Goal: Task Accomplishment & Management: Complete application form

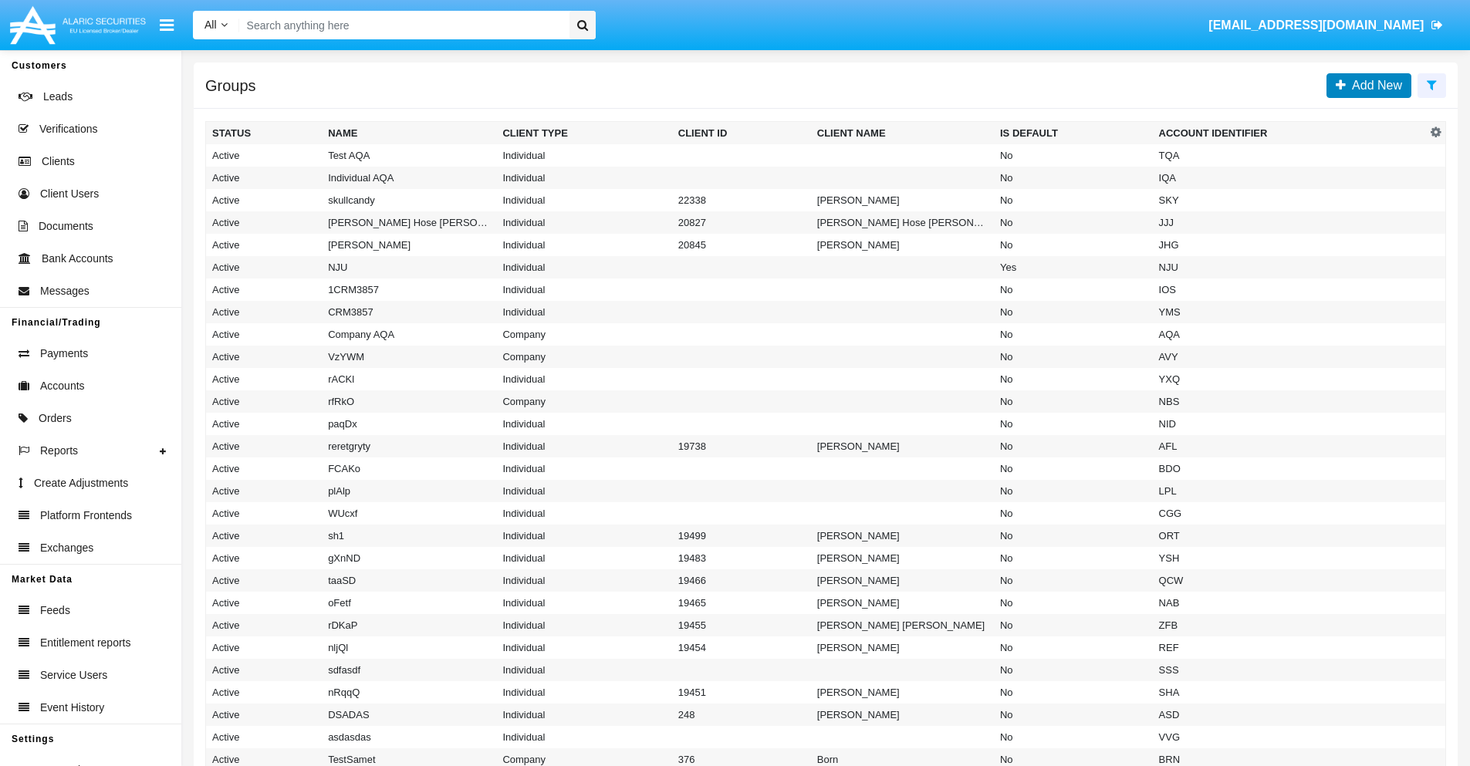
click at [1374, 85] on span "Add New" at bounding box center [1374, 85] width 56 height 13
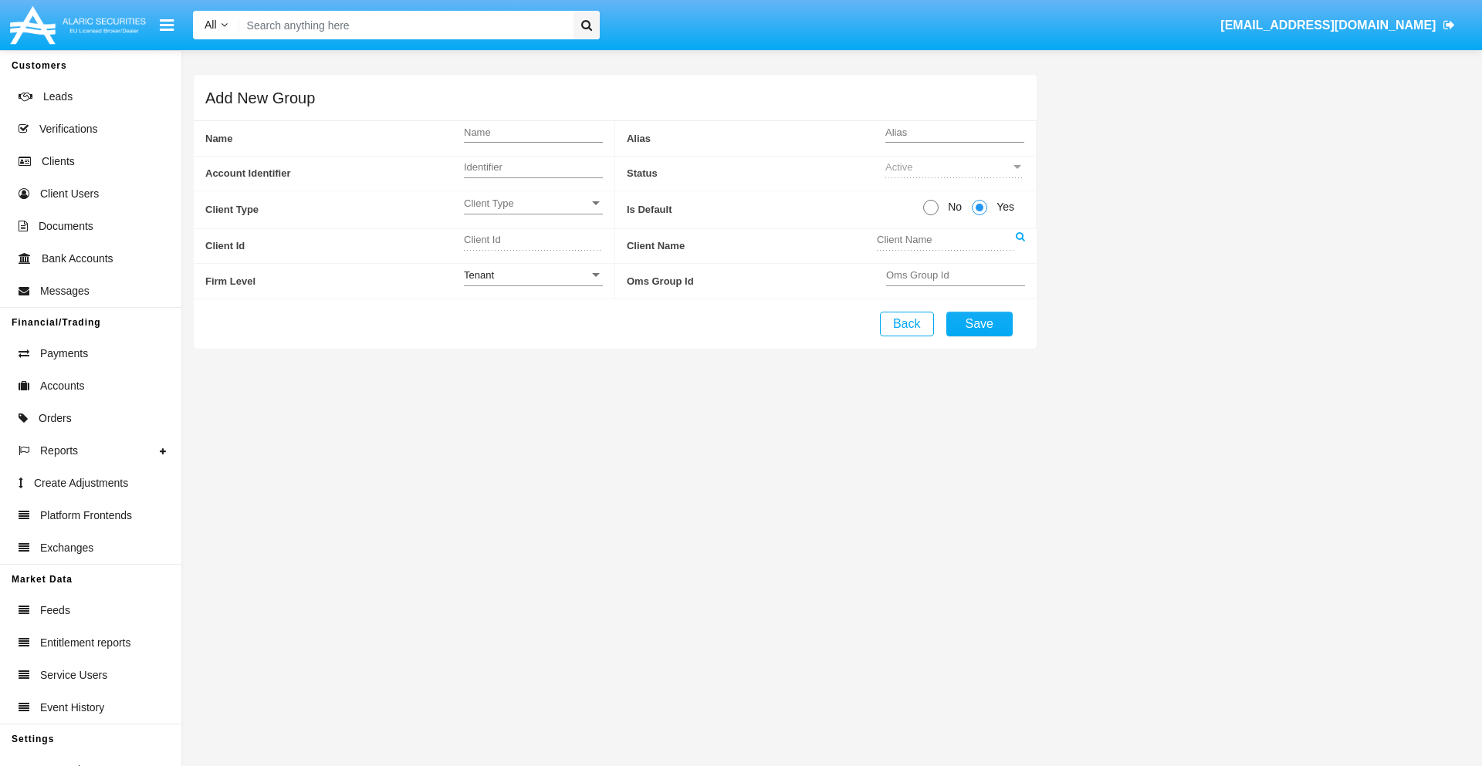
click at [951, 207] on span "No" at bounding box center [951, 207] width 27 height 16
click at [931, 215] on input "No" at bounding box center [930, 215] width 1 height 1
radio input "true"
type input "kNIMm"
type input "X"
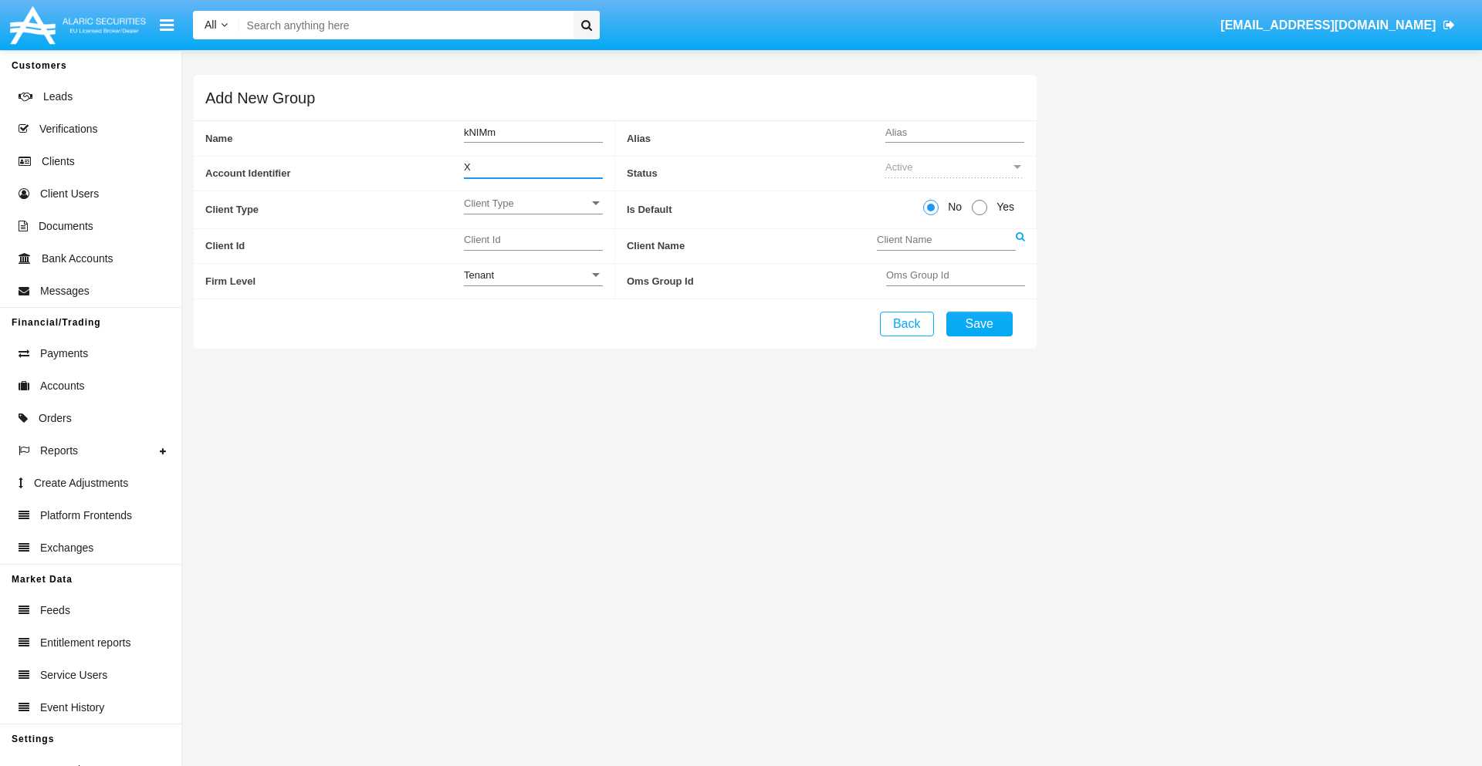
click at [532, 203] on span "Client Type" at bounding box center [526, 203] width 125 height 13
click at [532, 211] on span "Individual" at bounding box center [533, 212] width 139 height 30
click at [532, 275] on div "Tenant" at bounding box center [526, 275] width 125 height 13
click at [532, 283] on span "Tenant" at bounding box center [533, 284] width 139 height 30
type input "DXVUc"
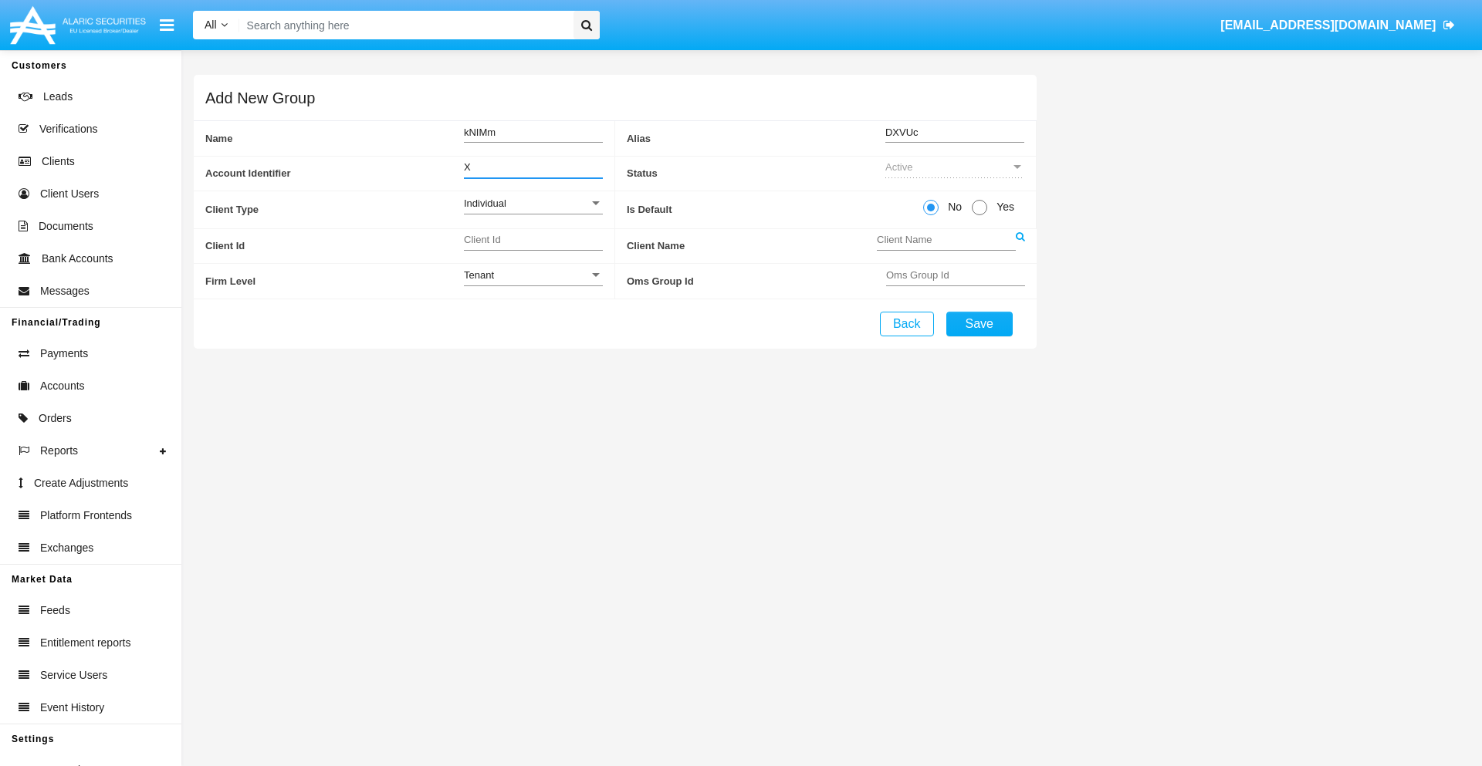
type input "X"
click at [978, 323] on button "Save" at bounding box center [979, 324] width 66 height 25
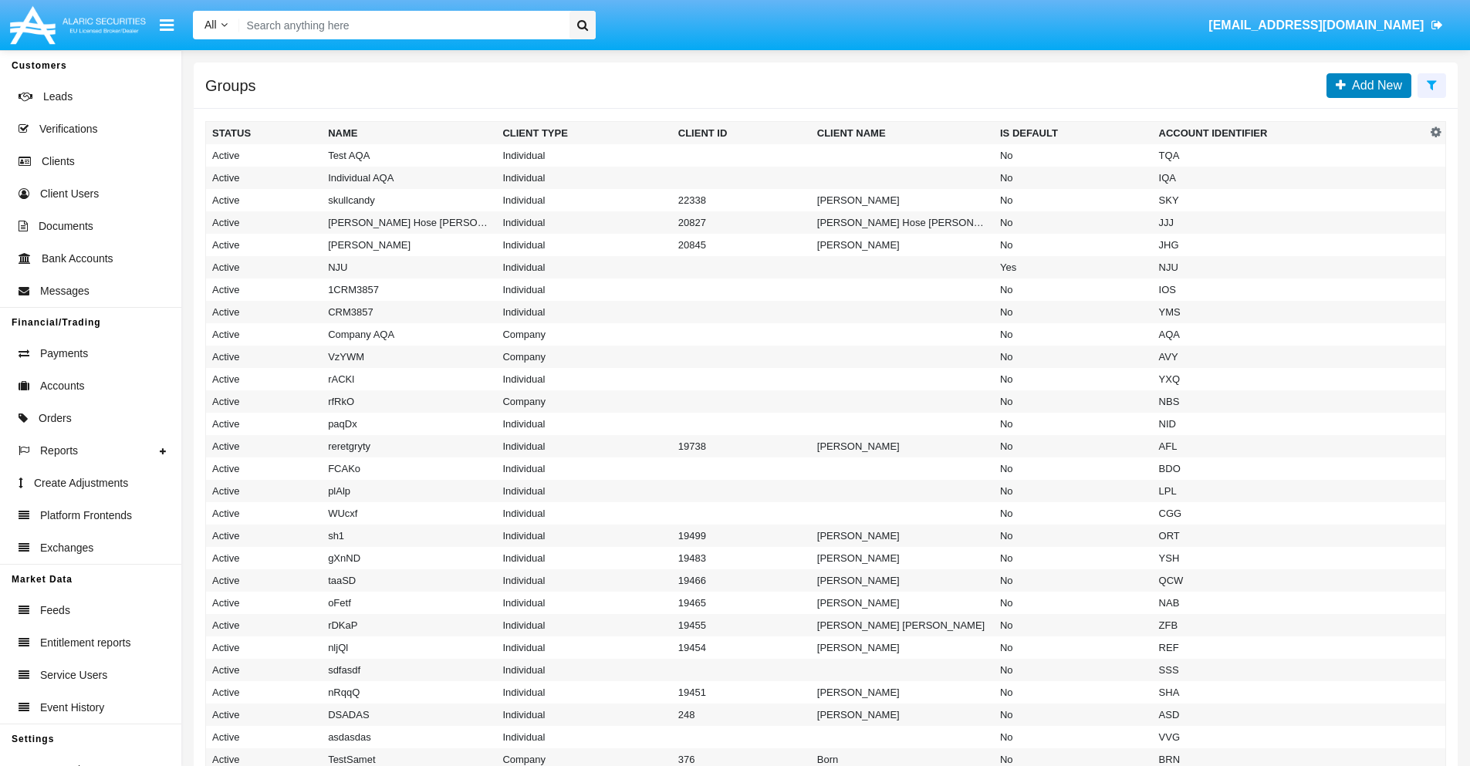
click at [1374, 85] on span "Add New" at bounding box center [1374, 85] width 56 height 13
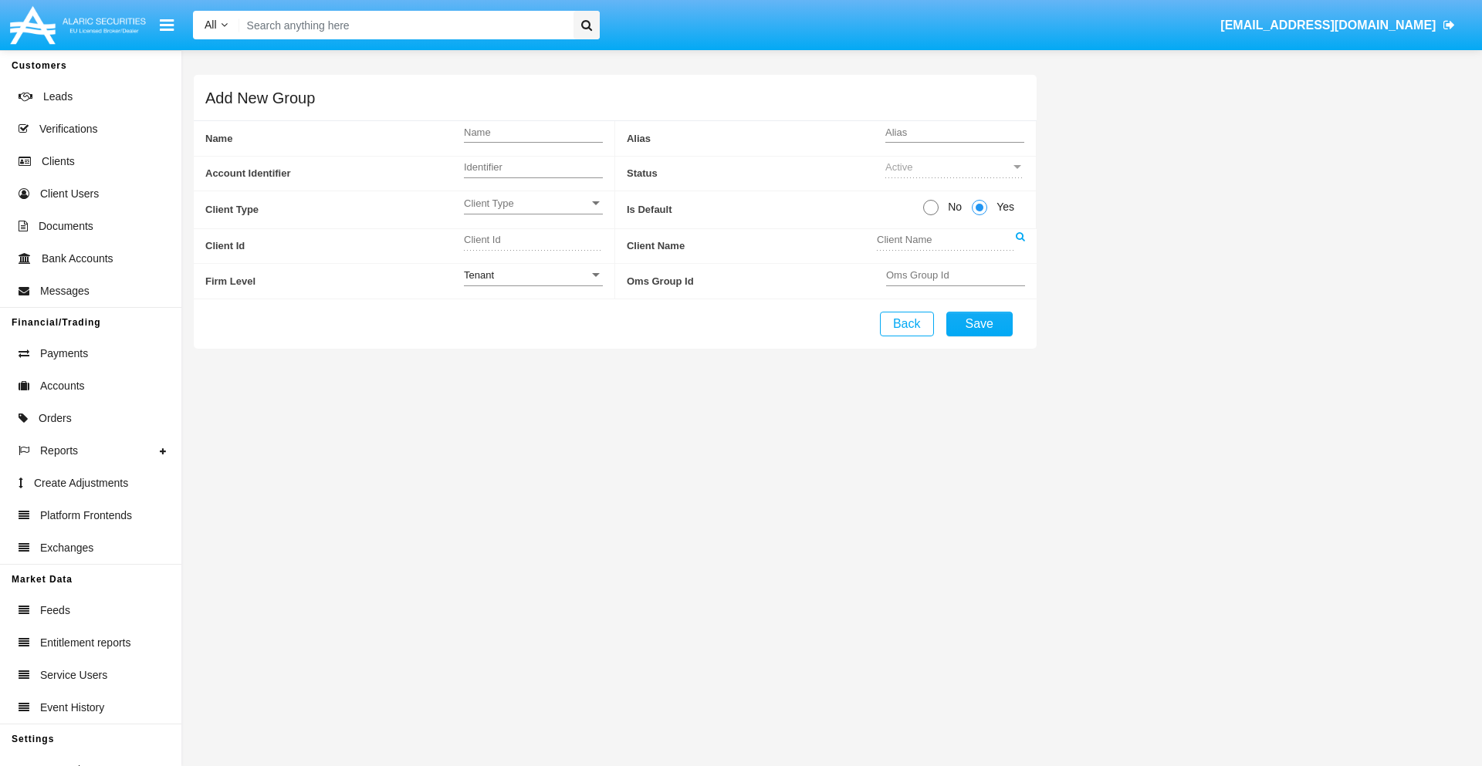
click at [951, 207] on span "No" at bounding box center [951, 207] width 27 height 16
click at [931, 215] on input "No" at bounding box center [930, 215] width 1 height 1
radio input "true"
click at [532, 203] on span "Client Type" at bounding box center [526, 203] width 125 height 13
click at [532, 242] on span "Company" at bounding box center [521, 242] width 114 height 30
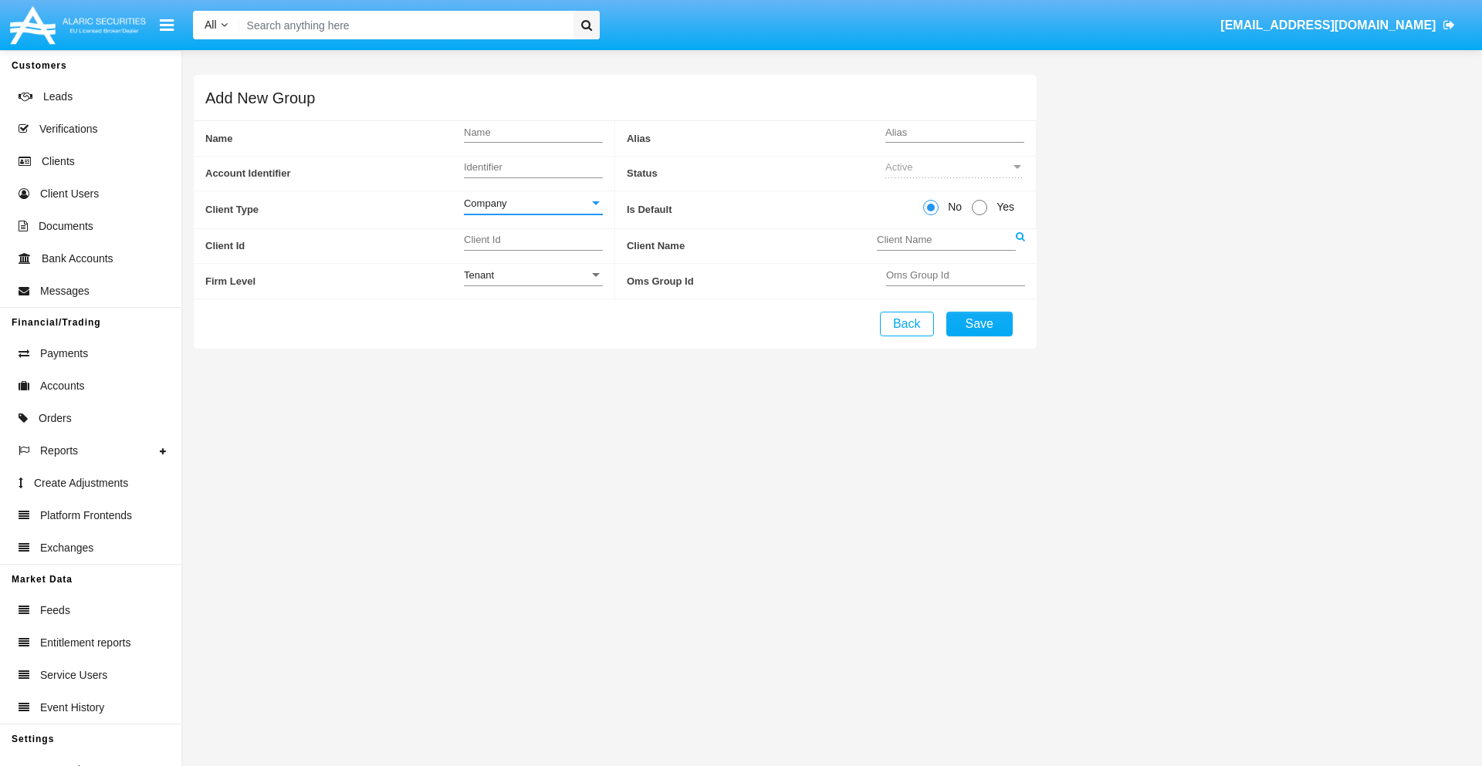
click at [1019, 245] on link at bounding box center [1019, 246] width 9 height 35
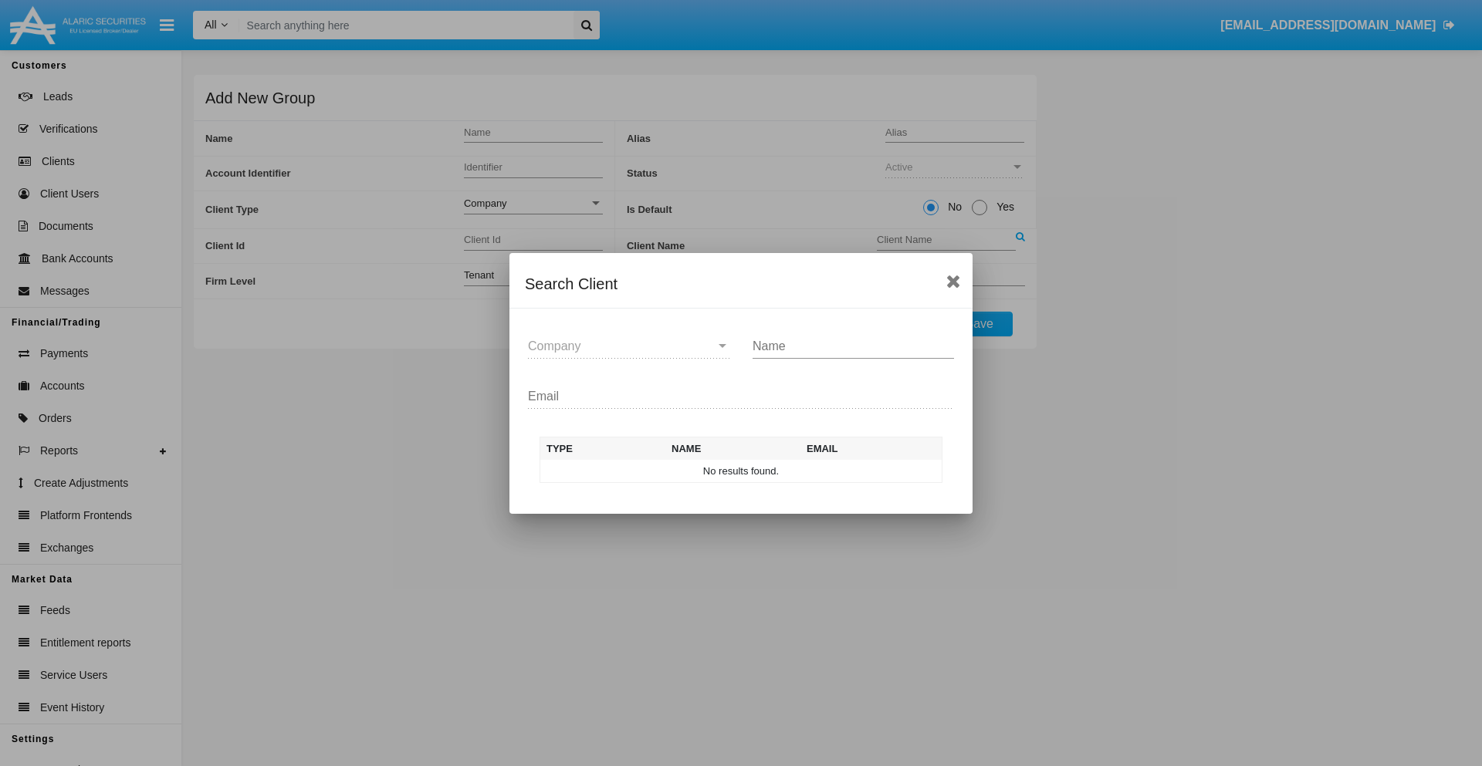
click at [853, 346] on input "Name" at bounding box center [852, 347] width 201 height 14
type input "FlashTurtles"
click at [755, 471] on td "FlashTurtles" at bounding box center [755, 471] width 162 height 23
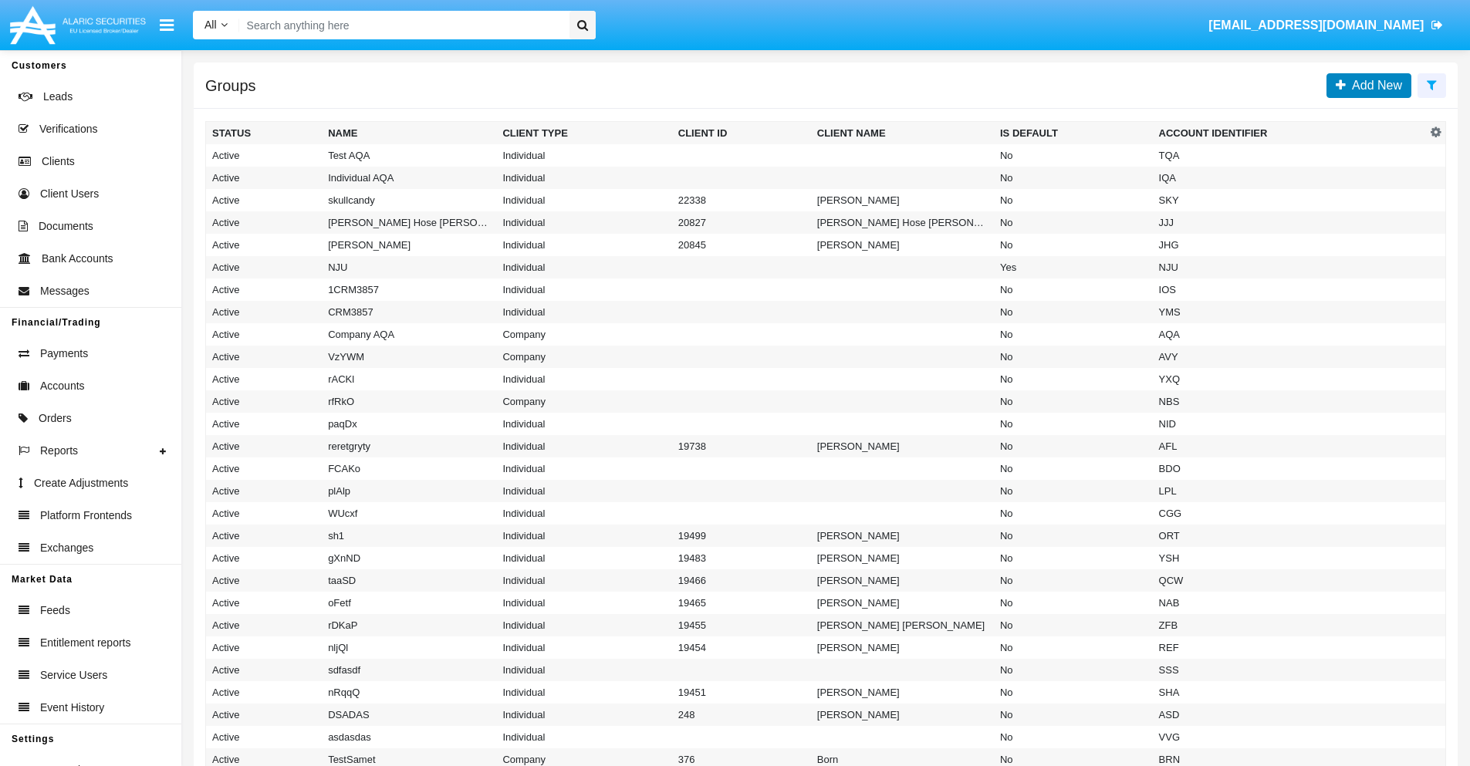
click at [1374, 85] on span "Add New" at bounding box center [1374, 85] width 56 height 13
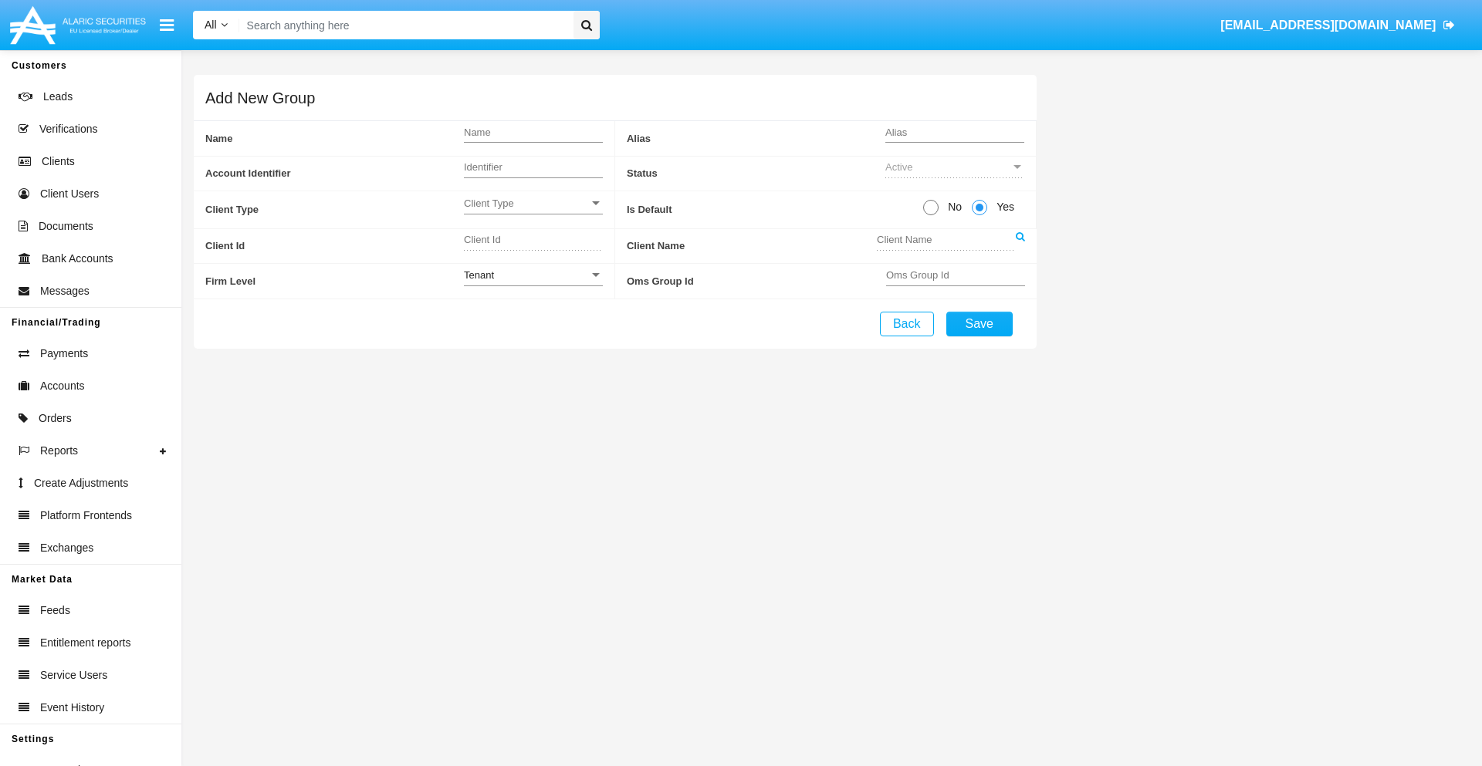
click at [951, 207] on span "No" at bounding box center [951, 207] width 27 height 16
click at [931, 215] on input "No" at bounding box center [930, 215] width 1 height 1
radio input "true"
click at [532, 203] on span "Client Type" at bounding box center [526, 203] width 125 height 13
click at [532, 211] on span "Individual" at bounding box center [533, 212] width 139 height 30
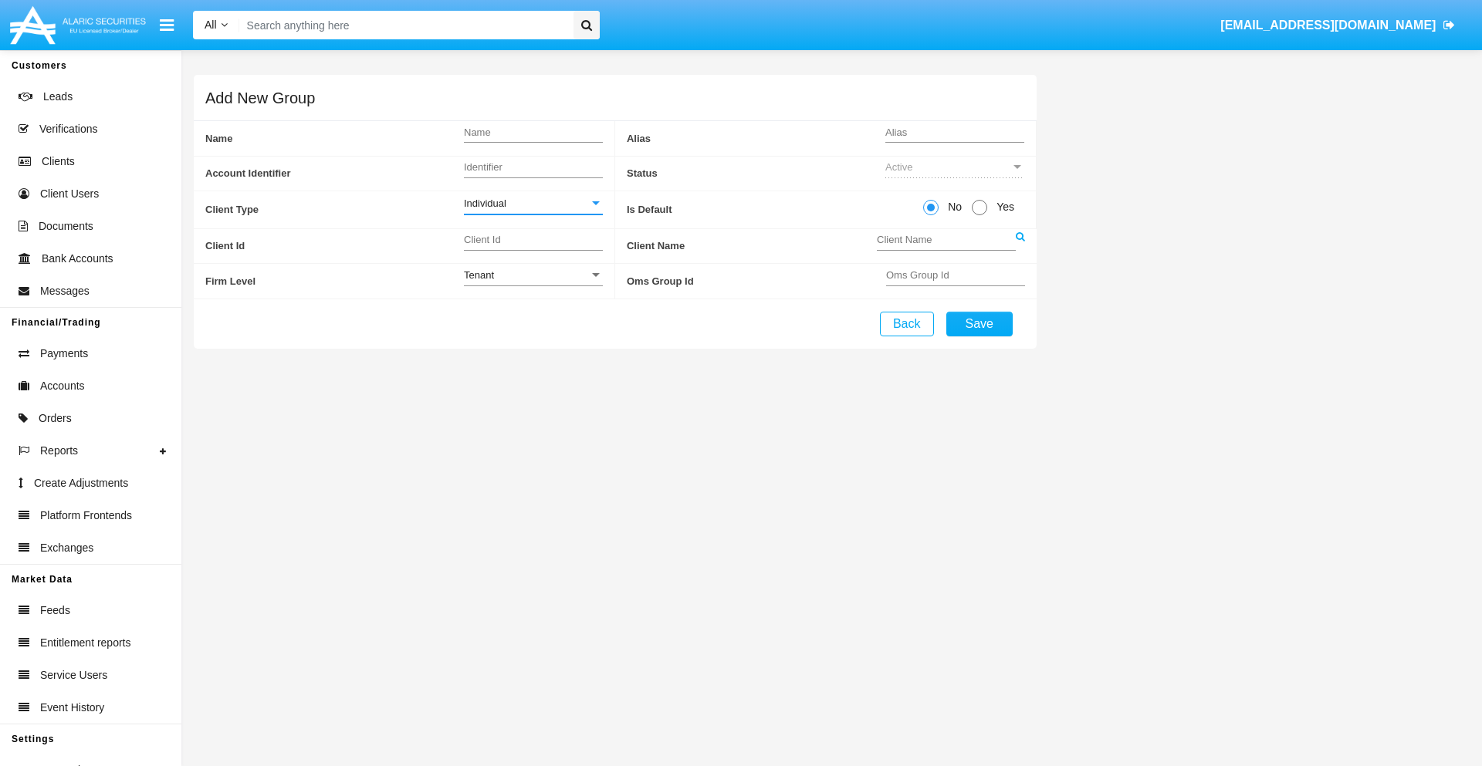
click at [1019, 245] on link at bounding box center [1019, 246] width 9 height 35
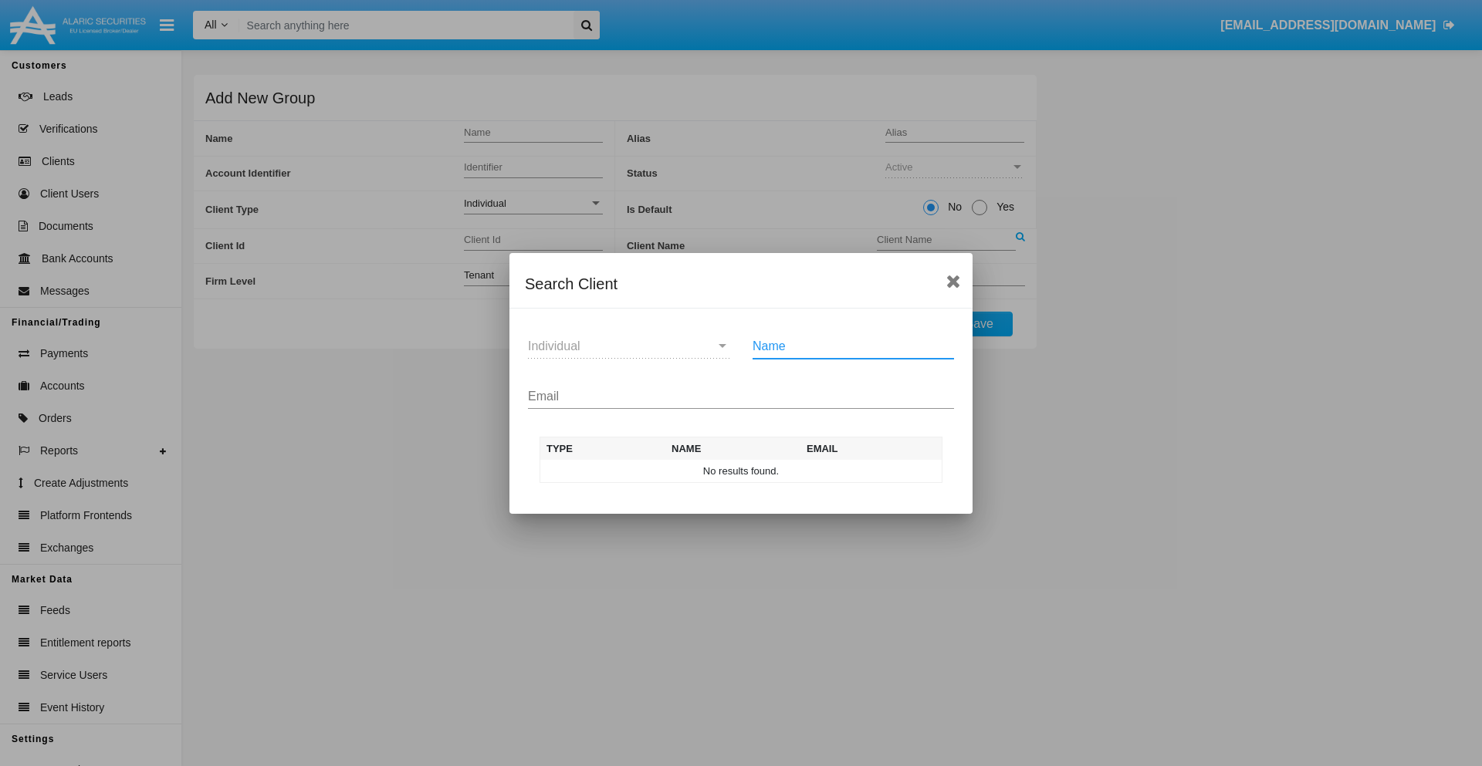
click at [741, 396] on input "Email" at bounding box center [741, 397] width 426 height 14
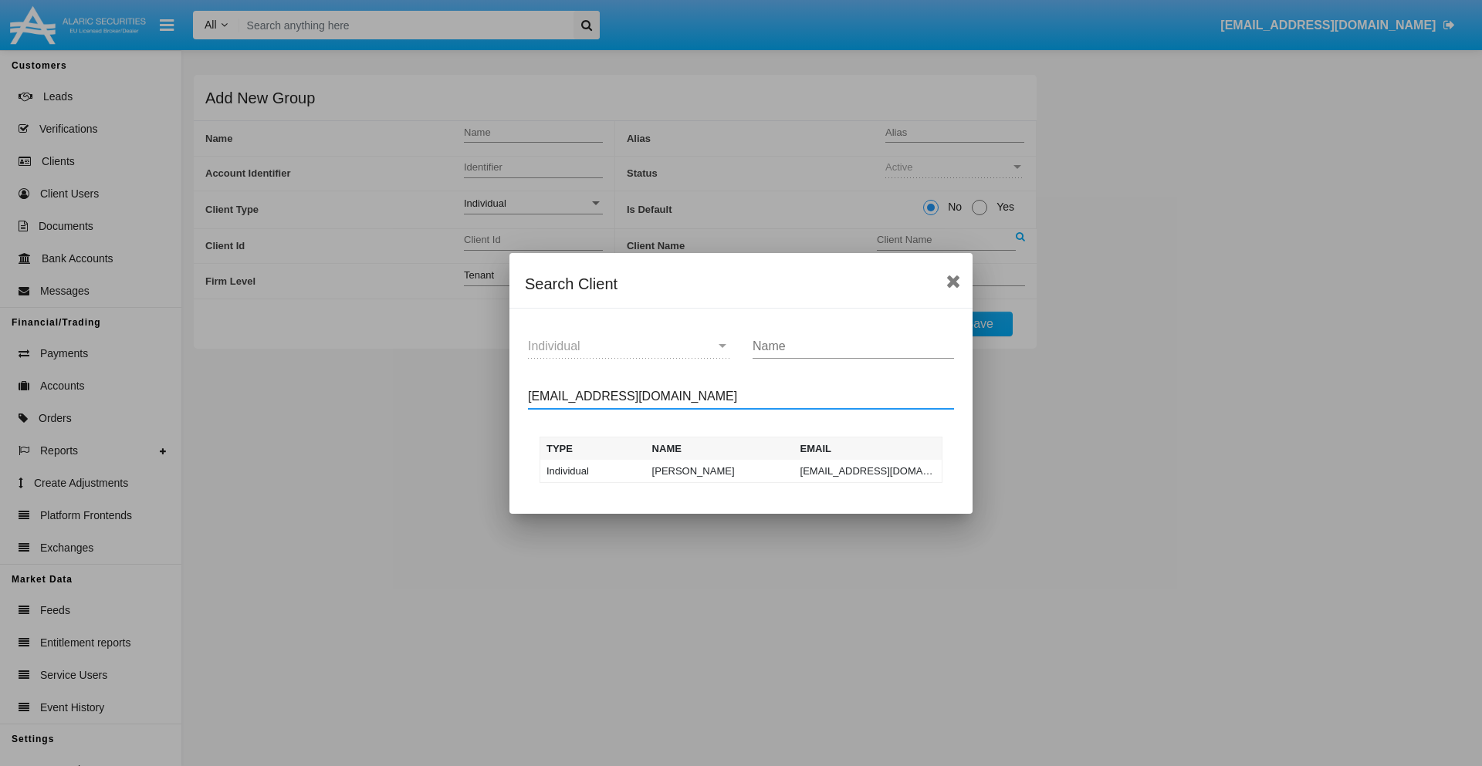
type input "[EMAIL_ADDRESS][DOMAIN_NAME]"
click at [867, 471] on td "[EMAIL_ADDRESS][DOMAIN_NAME]" at bounding box center [868, 471] width 148 height 23
